Goal: Task Accomplishment & Management: Use online tool/utility

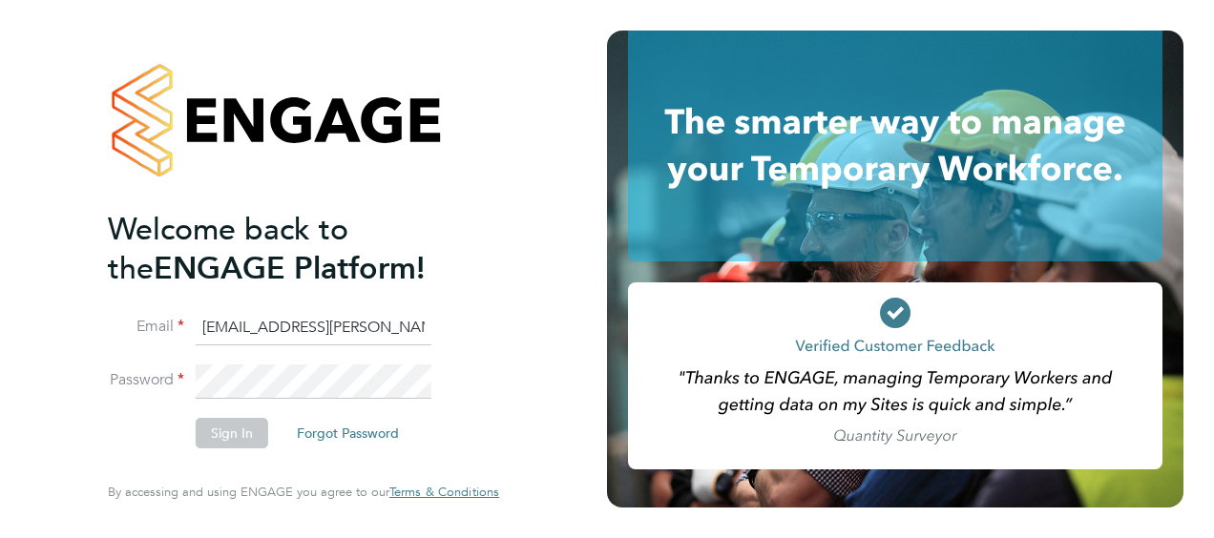
type input "gemma.ladgrove@hays.com"
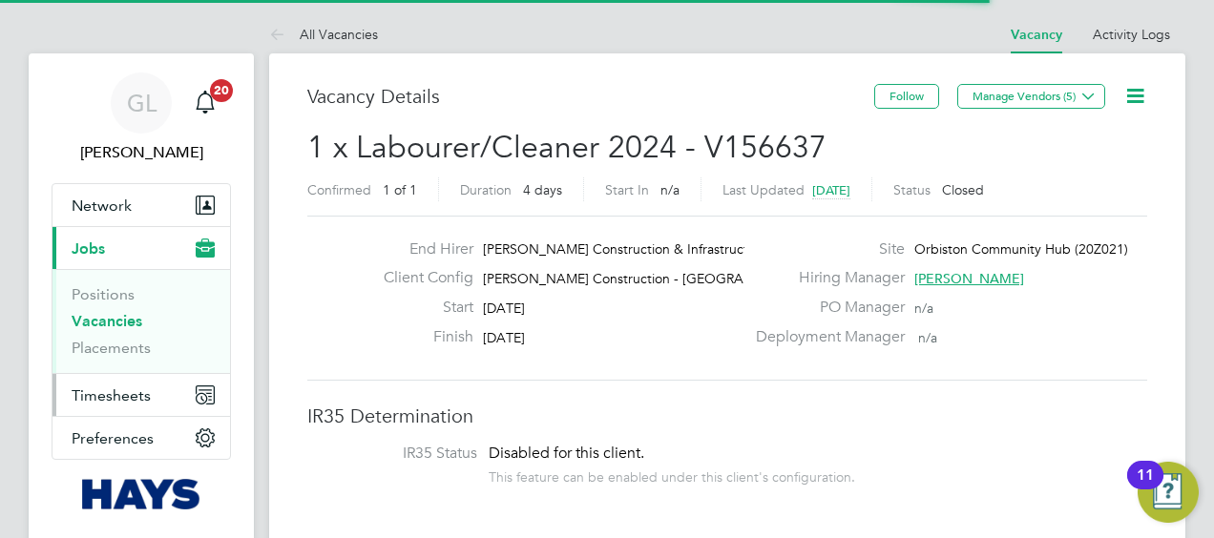
click at [104, 391] on span "Timesheets" at bounding box center [111, 395] width 79 height 18
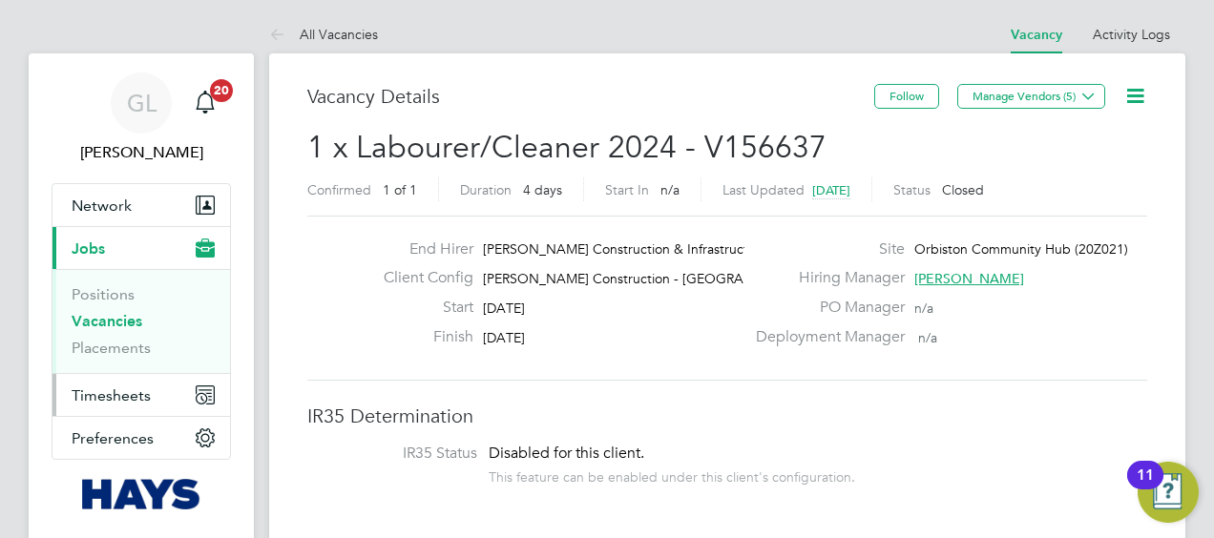
click at [131, 391] on span "Timesheets" at bounding box center [111, 395] width 79 height 18
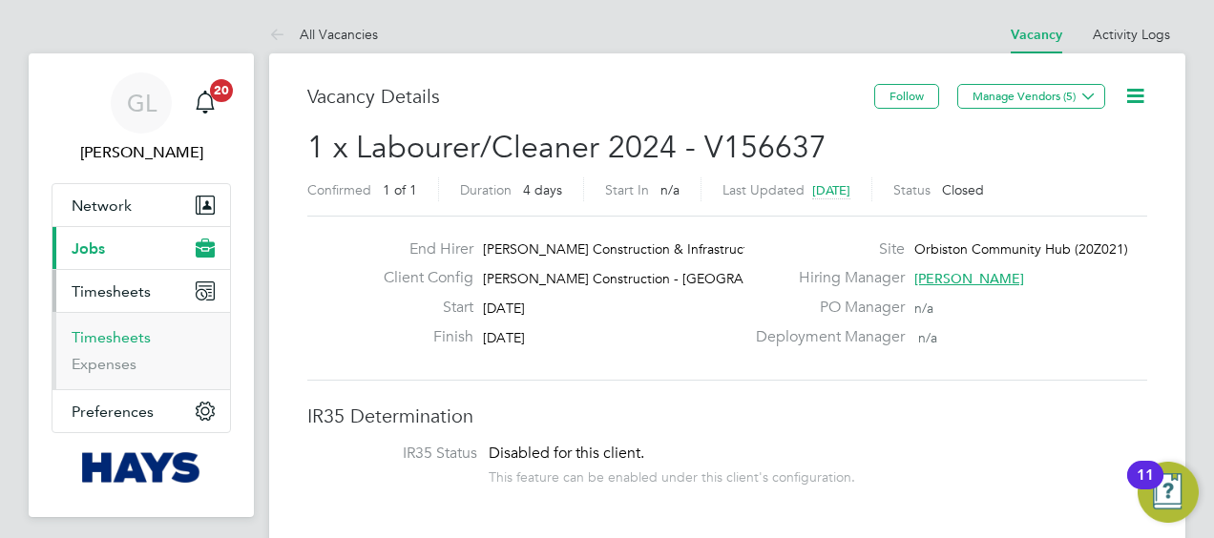
click at [106, 330] on link "Timesheets" at bounding box center [111, 337] width 79 height 18
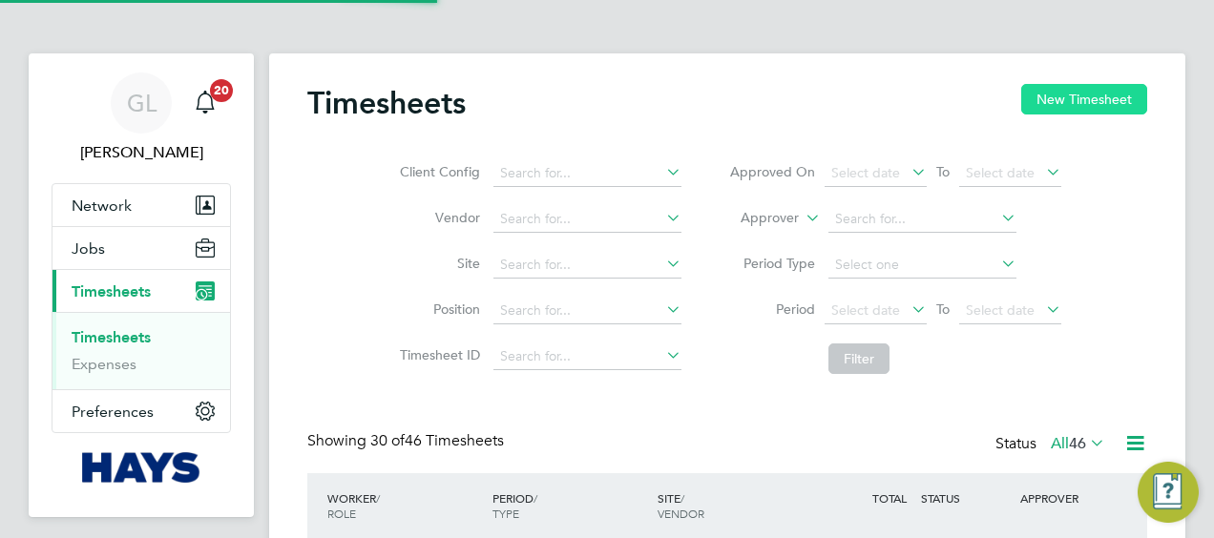
click at [1085, 94] on button "New Timesheet" at bounding box center [1084, 99] width 126 height 31
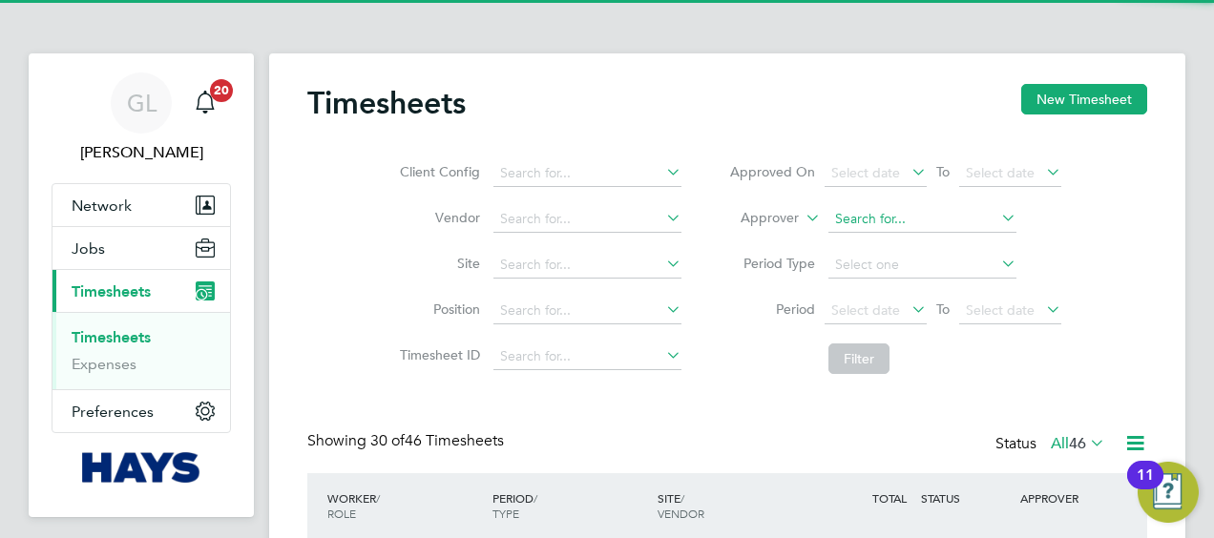
scroll to position [48, 165]
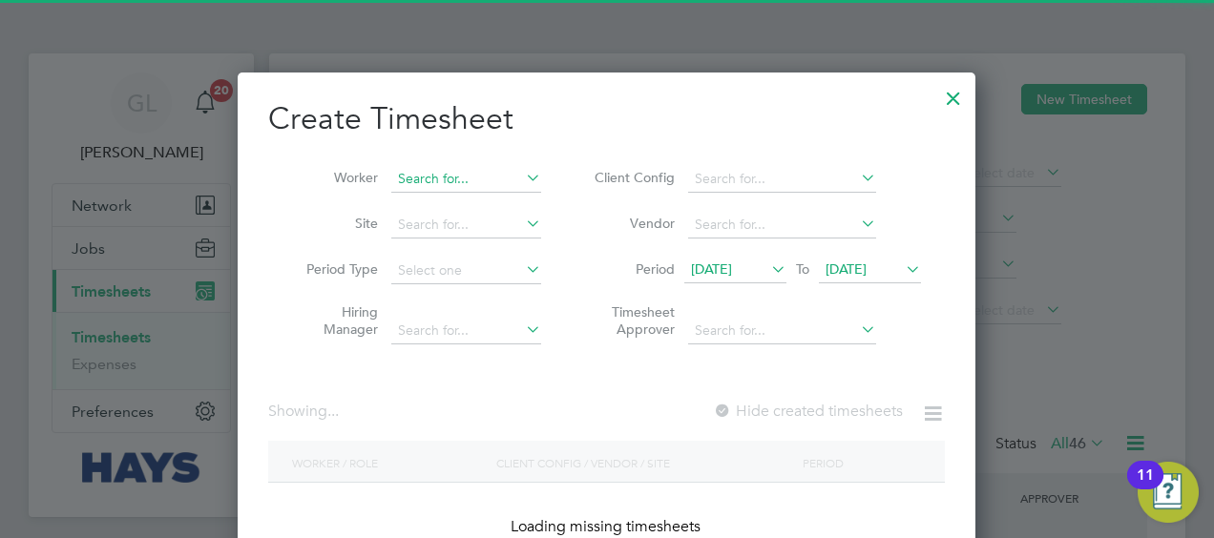
click at [443, 179] on input at bounding box center [466, 179] width 150 height 27
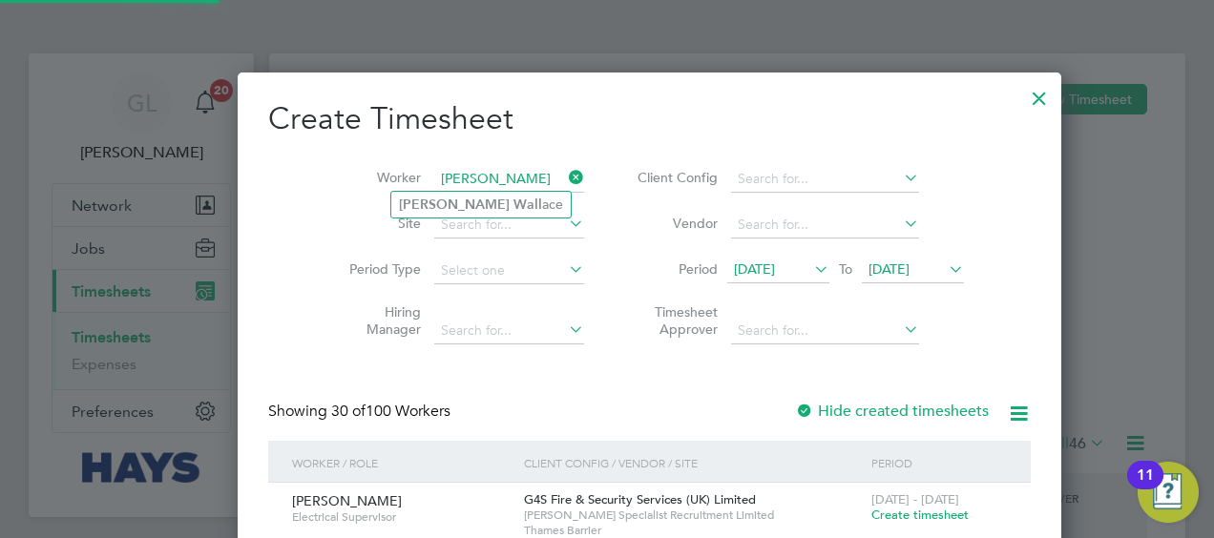
click at [491, 202] on li "Edward Wall ace" at bounding box center [480, 205] width 179 height 26
type input "[PERSON_NAME]"
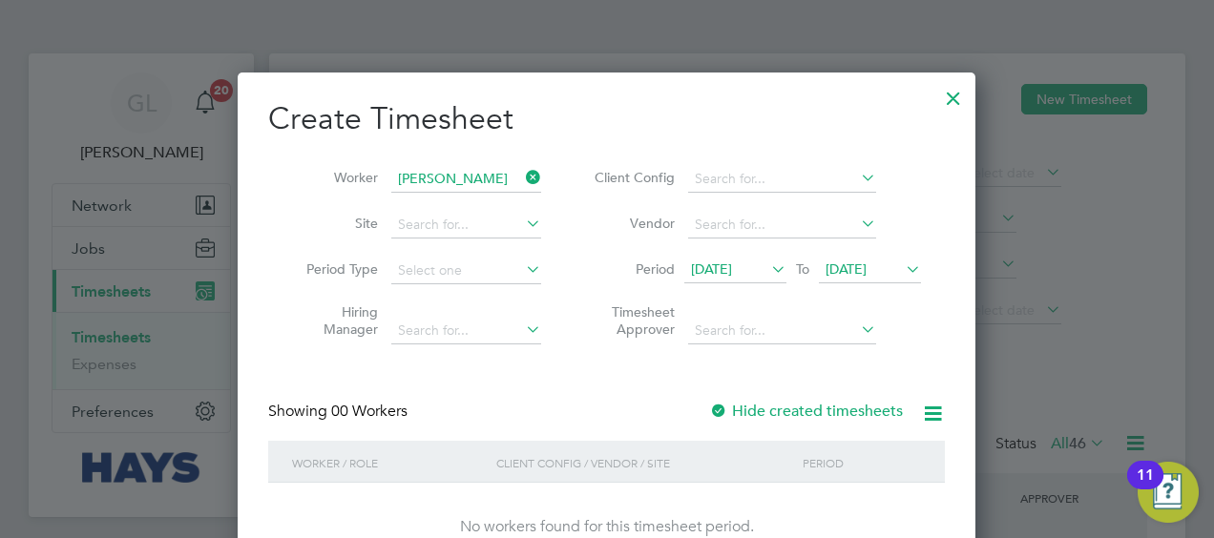
click at [718, 411] on div at bounding box center [718, 412] width 19 height 19
click at [718, 406] on div at bounding box center [718, 412] width 19 height 19
click at [952, 99] on div at bounding box center [953, 93] width 34 height 34
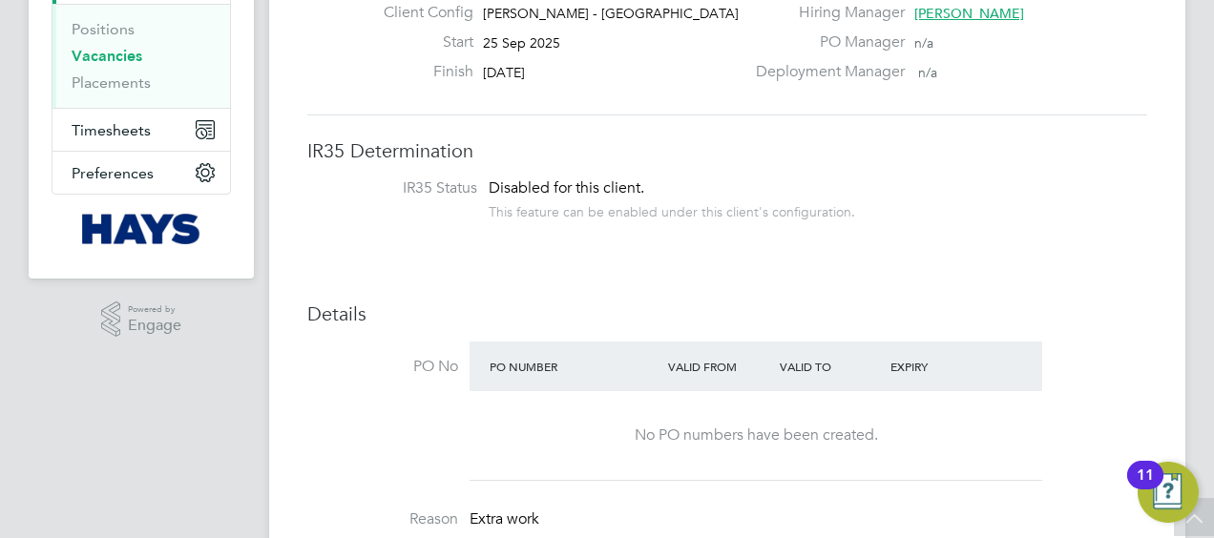
scroll to position [73, 0]
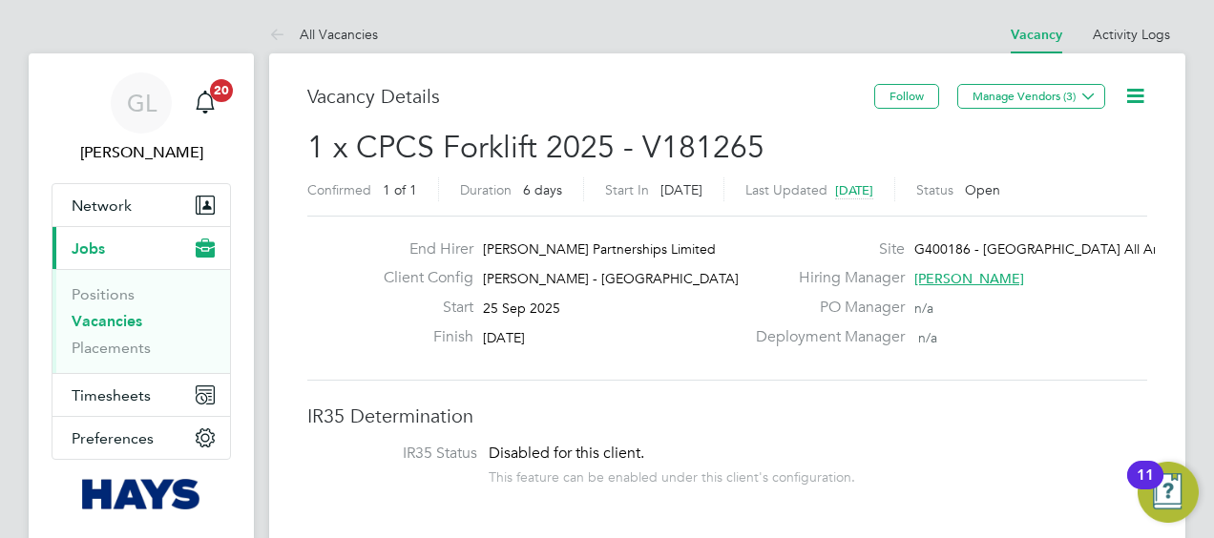
click at [1137, 96] on icon at bounding box center [1135, 96] width 24 height 24
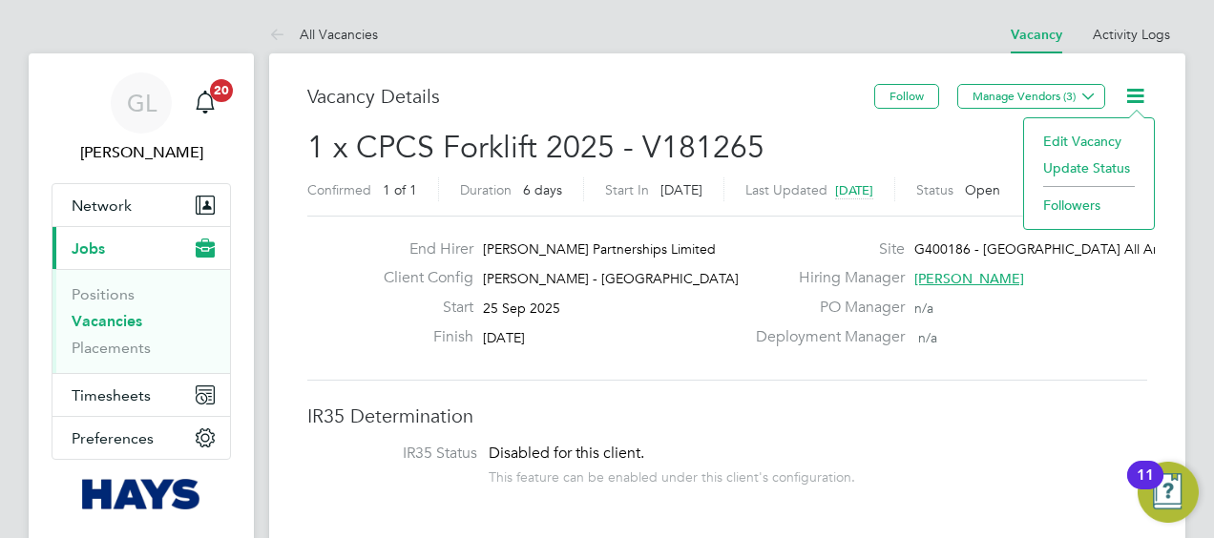
click at [930, 370] on div "End Hirer [PERSON_NAME] Partnerships Limited Client Config [PERSON_NAME] - [GEO…" at bounding box center [727, 298] width 840 height 165
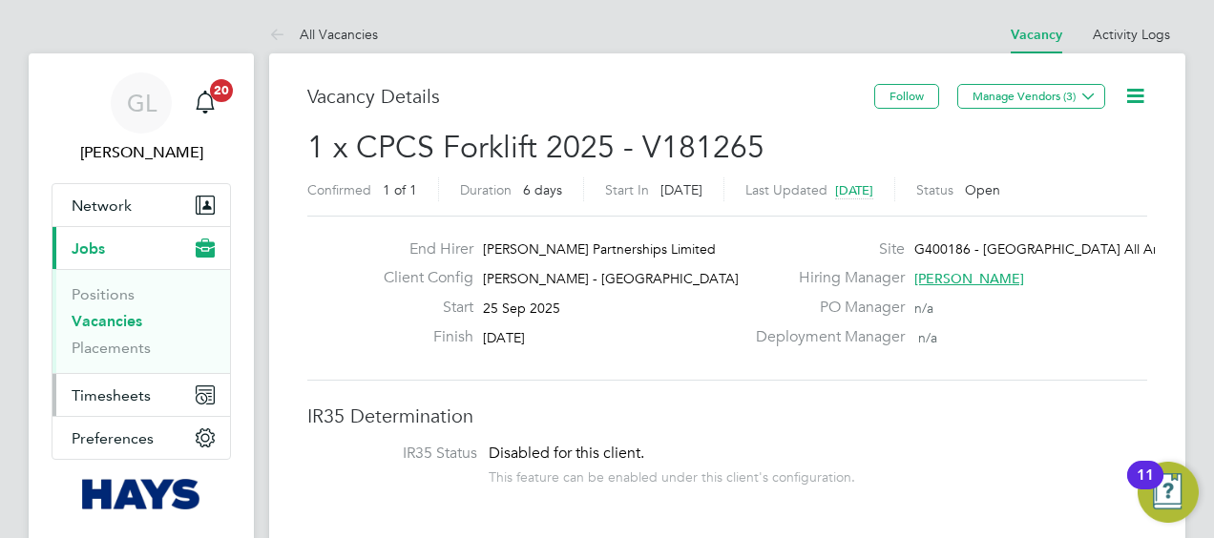
click at [131, 397] on span "Timesheets" at bounding box center [111, 395] width 79 height 18
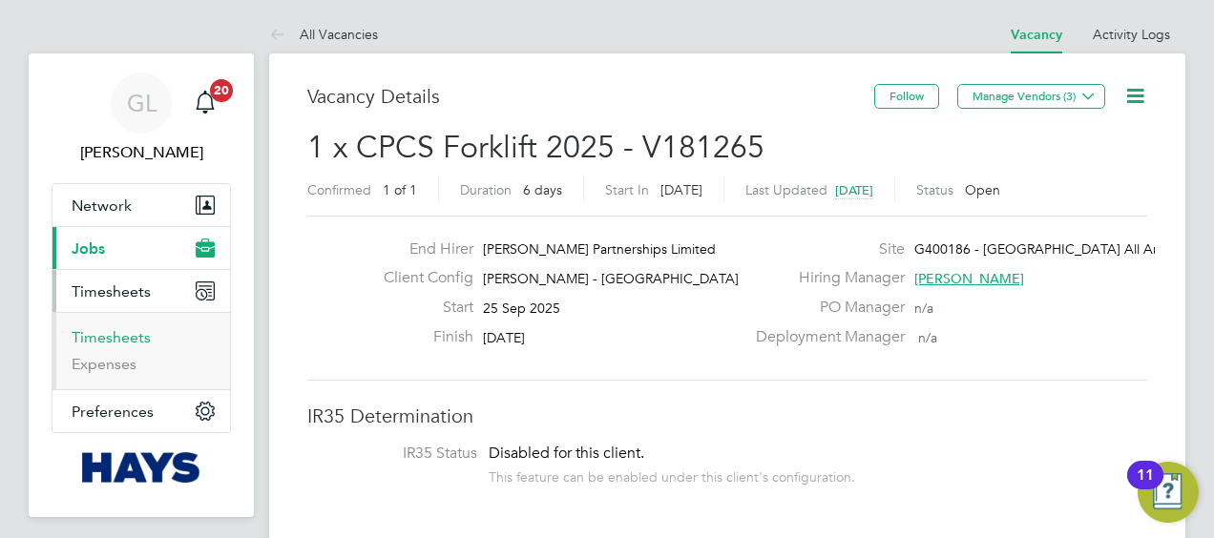
click at [106, 332] on link "Timesheets" at bounding box center [111, 337] width 79 height 18
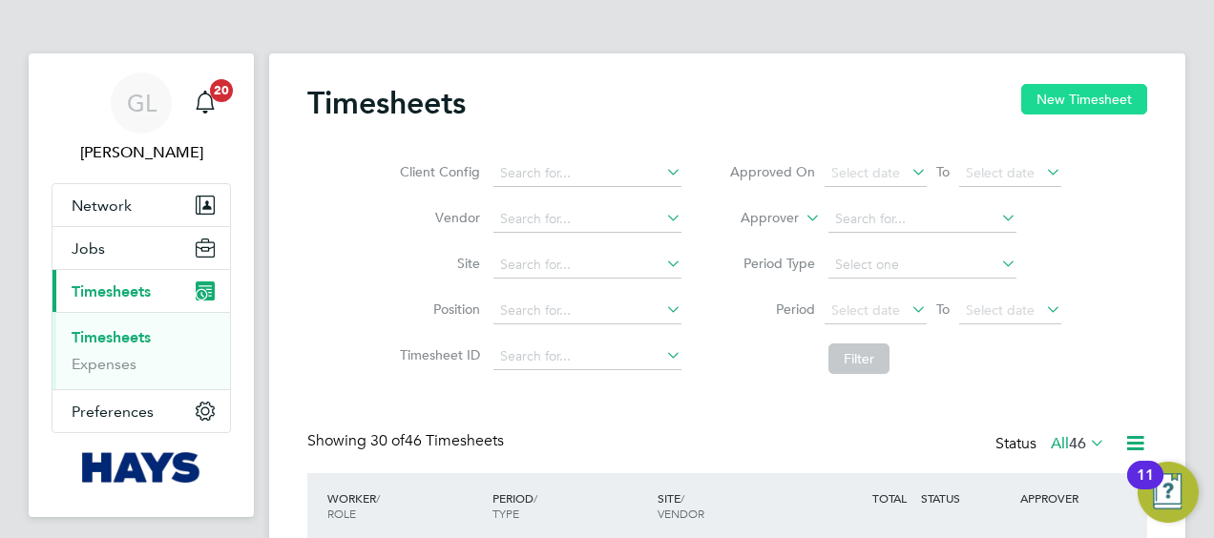
click at [1113, 91] on button "New Timesheet" at bounding box center [1084, 99] width 126 height 31
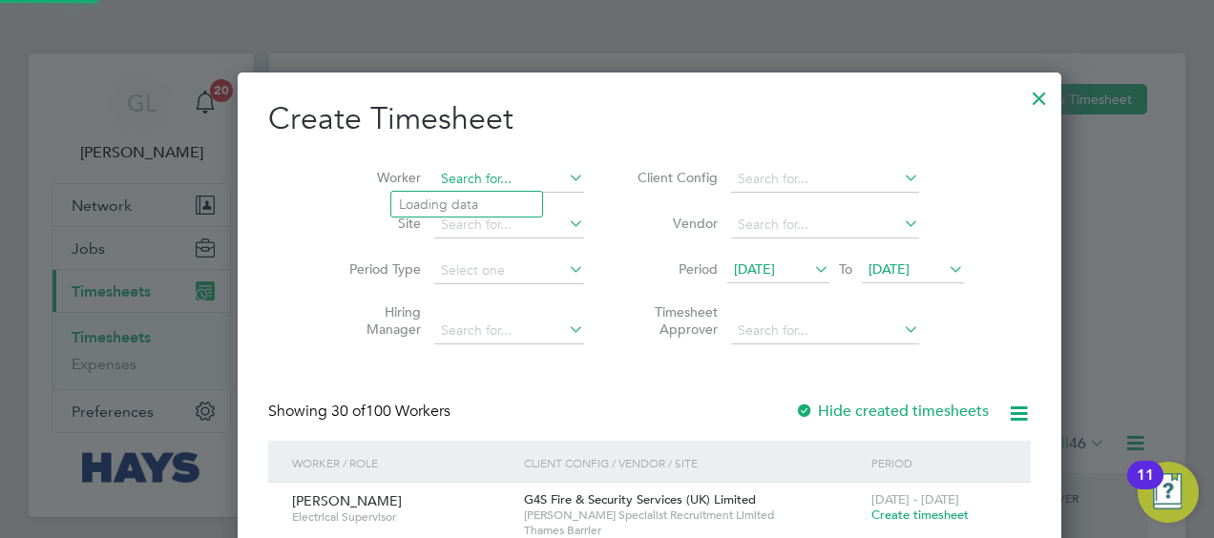
click at [434, 173] on input at bounding box center [509, 179] width 150 height 27
type input "[PERSON_NAME]"
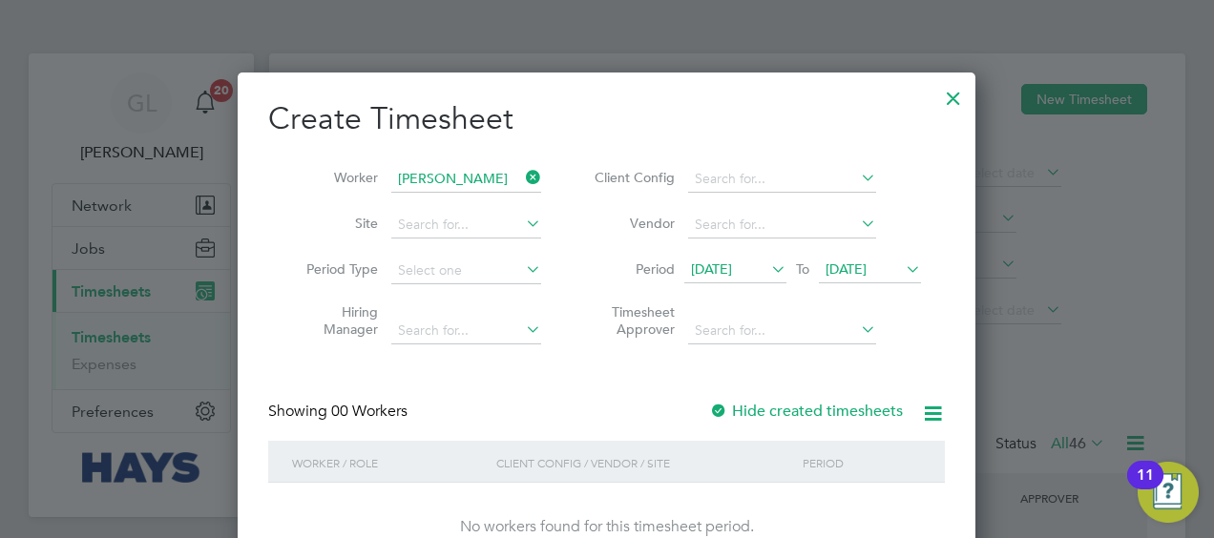
click at [522, 175] on icon at bounding box center [522, 177] width 0 height 27
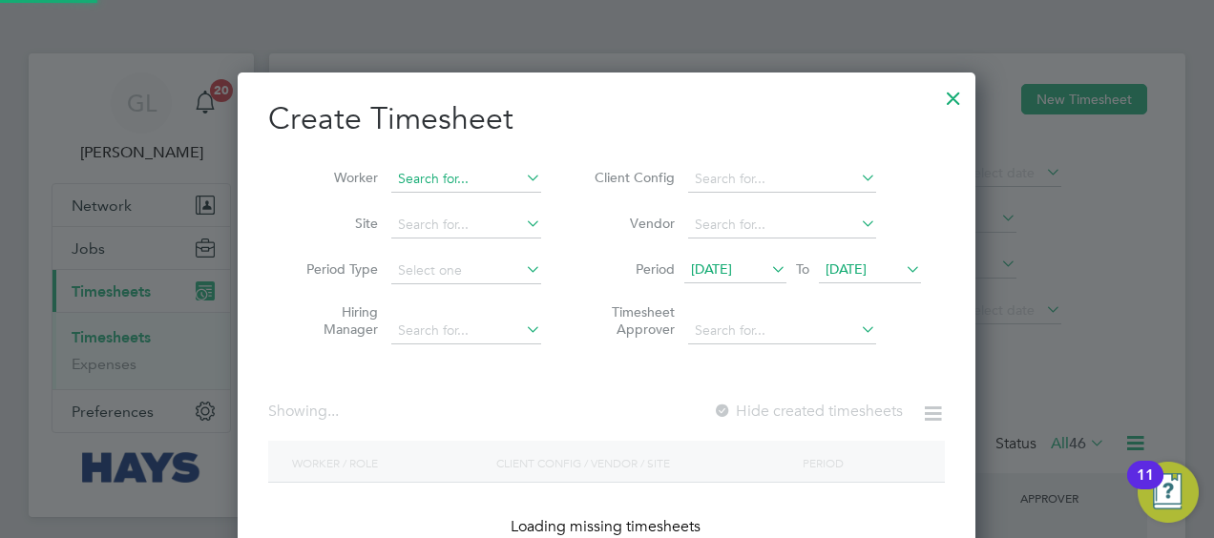
click at [466, 178] on input at bounding box center [466, 179] width 150 height 27
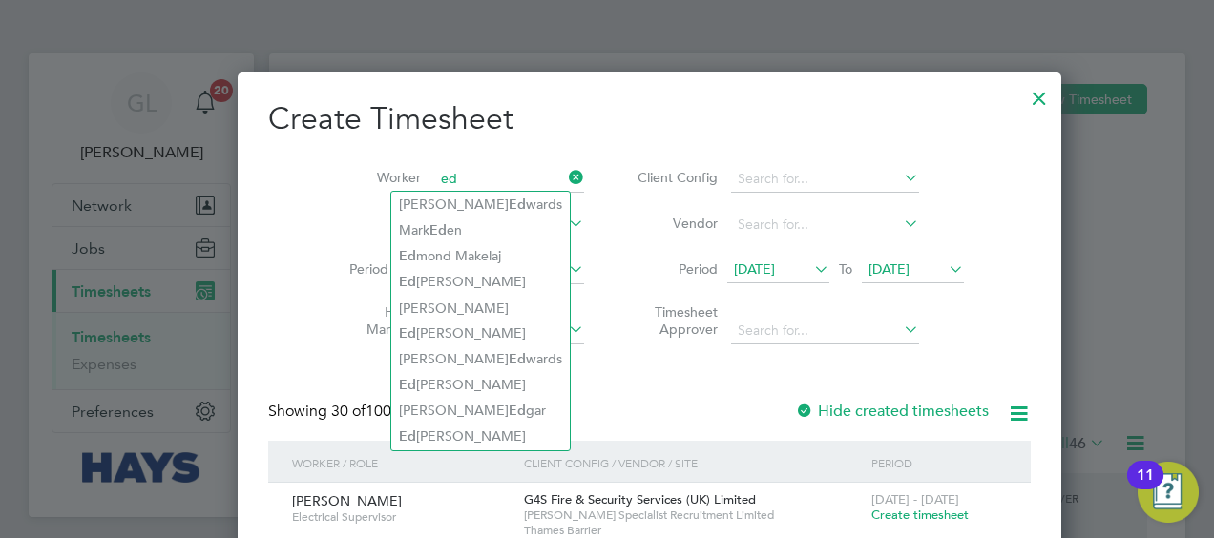
type input "e"
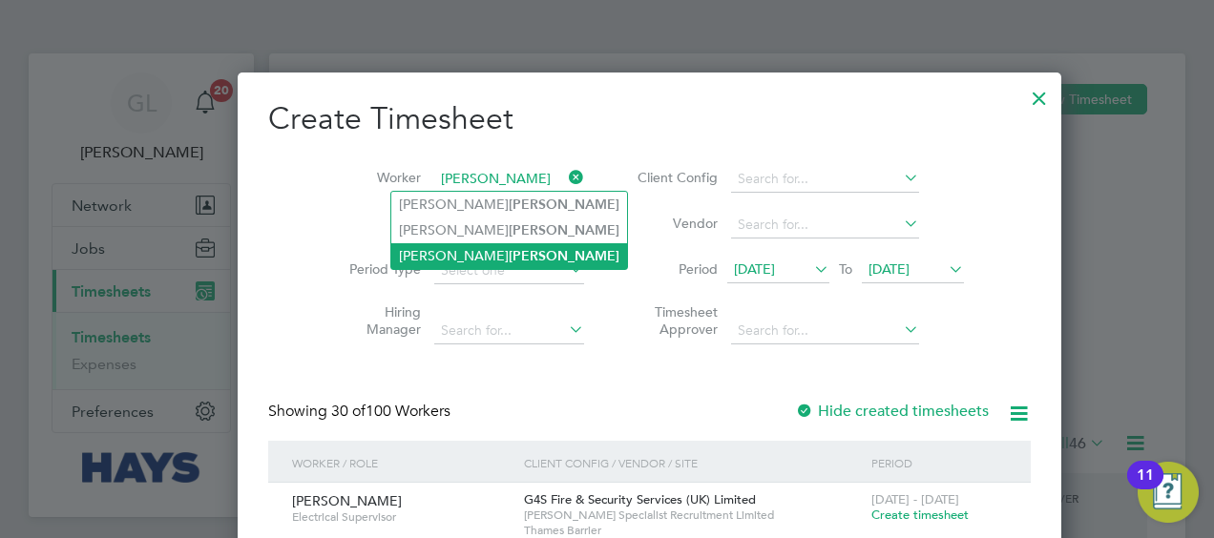
drag, startPoint x: 471, startPoint y: 258, endPoint x: 481, endPoint y: 261, distance: 10.3
click at [509, 258] on b "[PERSON_NAME]" at bounding box center [564, 256] width 111 height 16
type input "[PERSON_NAME]"
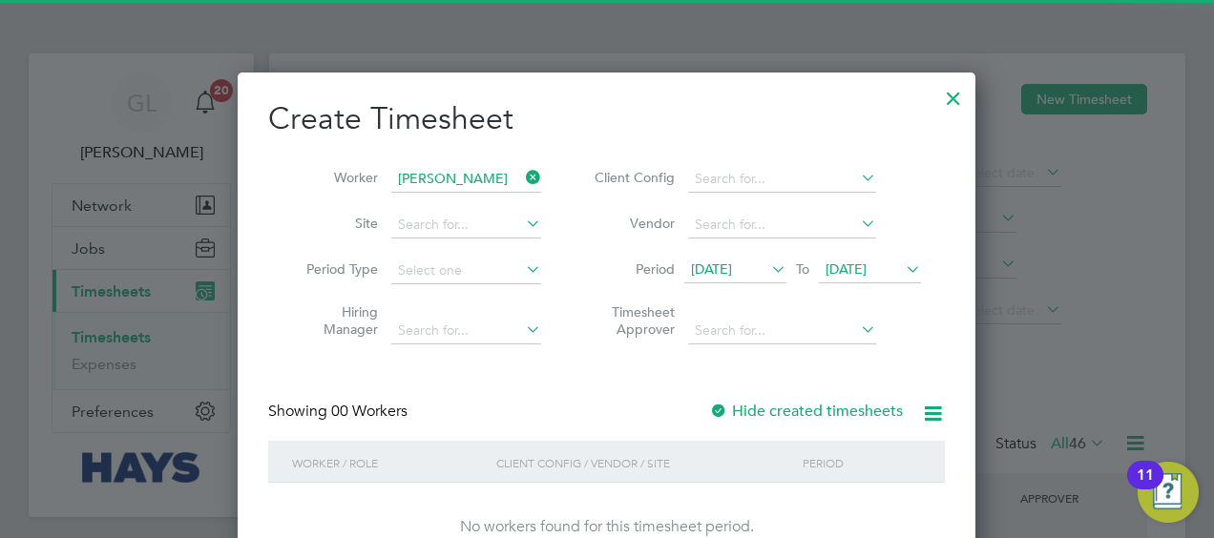
click at [761, 410] on label "Hide created timesheets" at bounding box center [806, 411] width 194 height 19
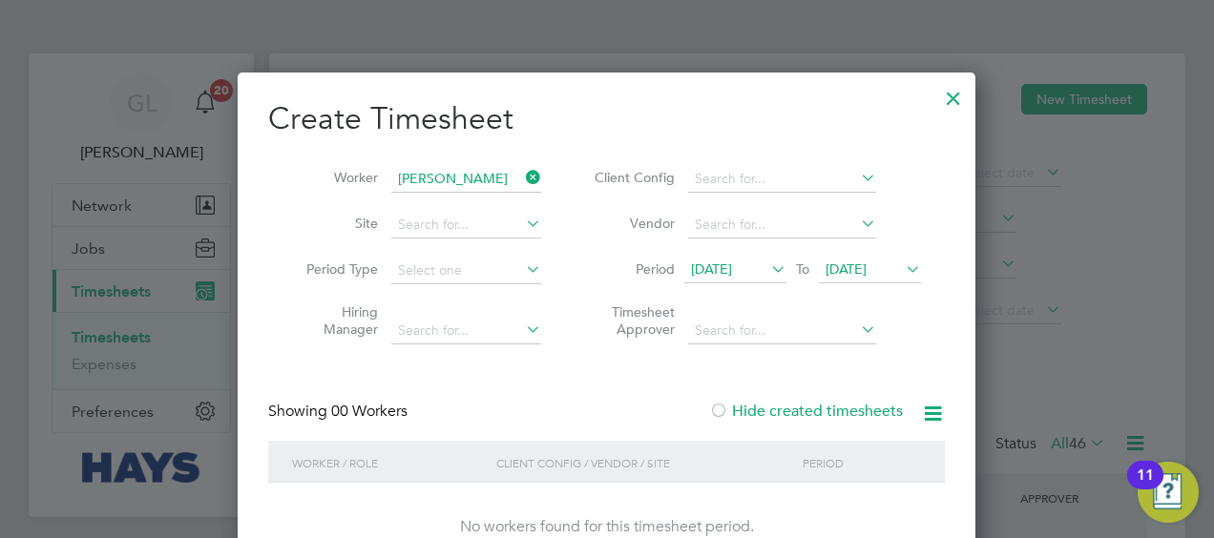
click at [760, 410] on label "Hide created timesheets" at bounding box center [806, 411] width 194 height 19
click at [954, 95] on div at bounding box center [953, 93] width 34 height 34
